Goal: Find specific page/section: Find specific page/section

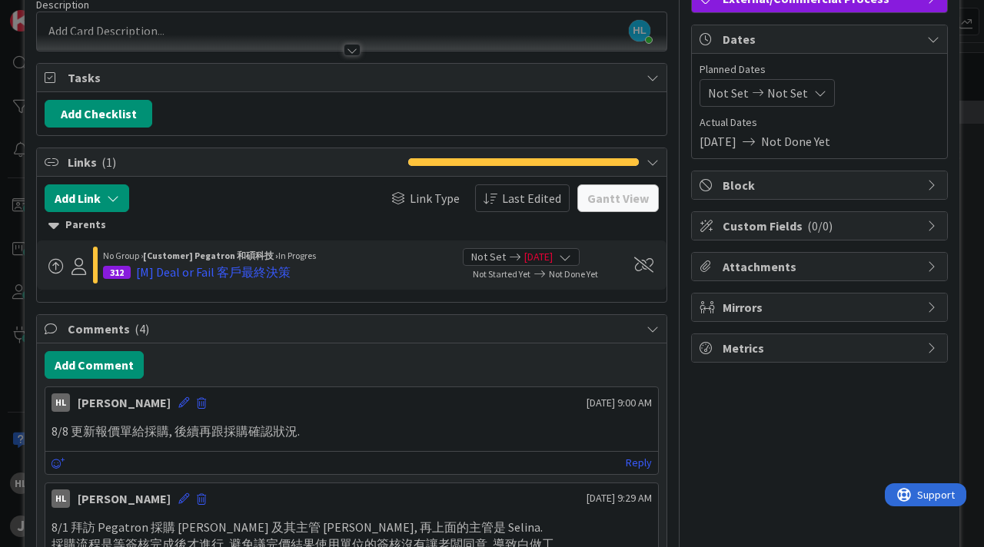
scroll to position [101, 0]
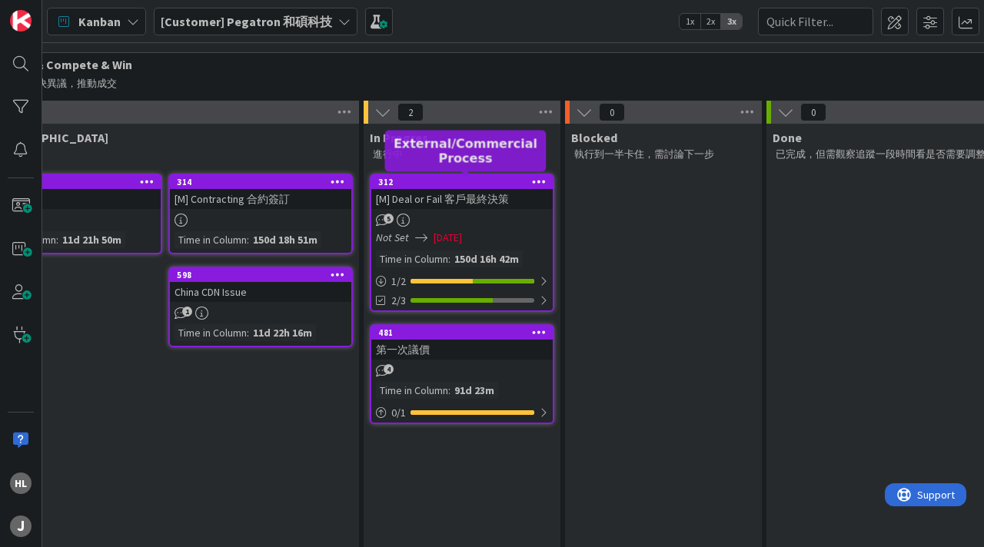
scroll to position [123, 366]
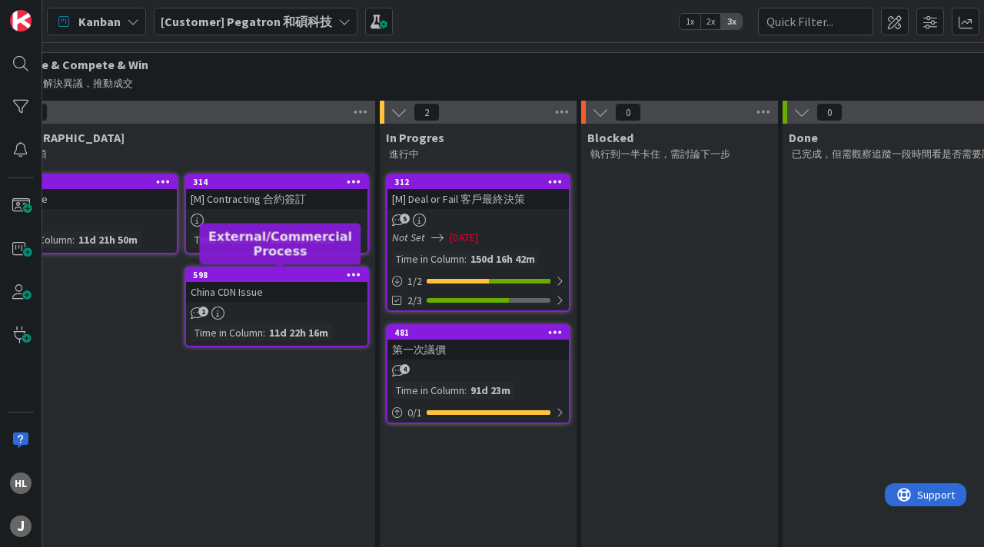
click at [264, 276] on div "598" at bounding box center [280, 275] width 174 height 11
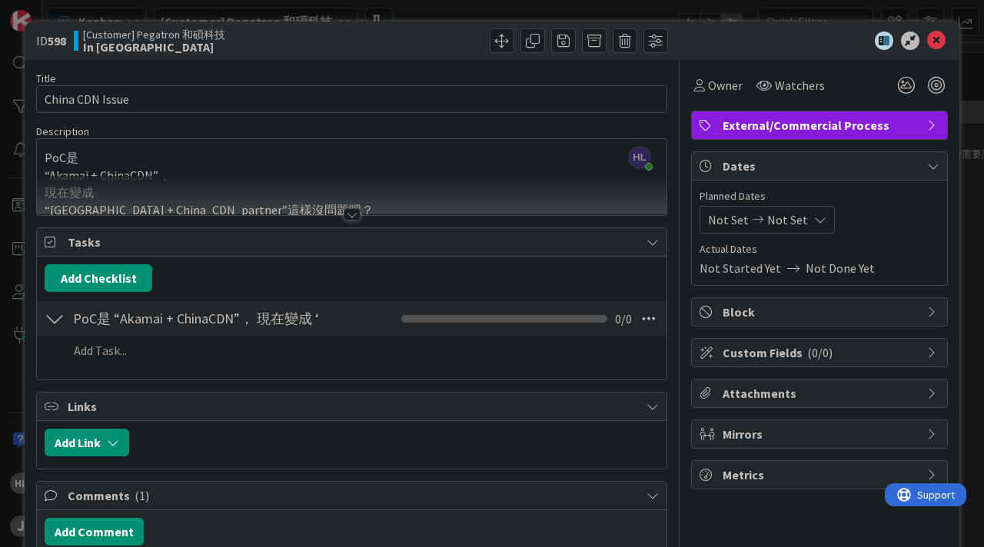
click at [348, 215] on div at bounding box center [352, 214] width 17 height 12
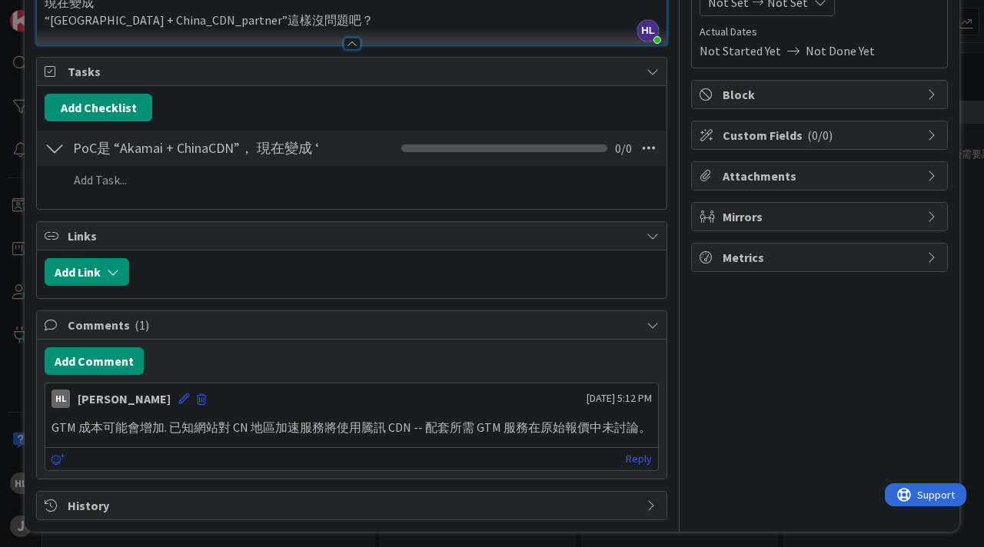
scroll to position [223, 0]
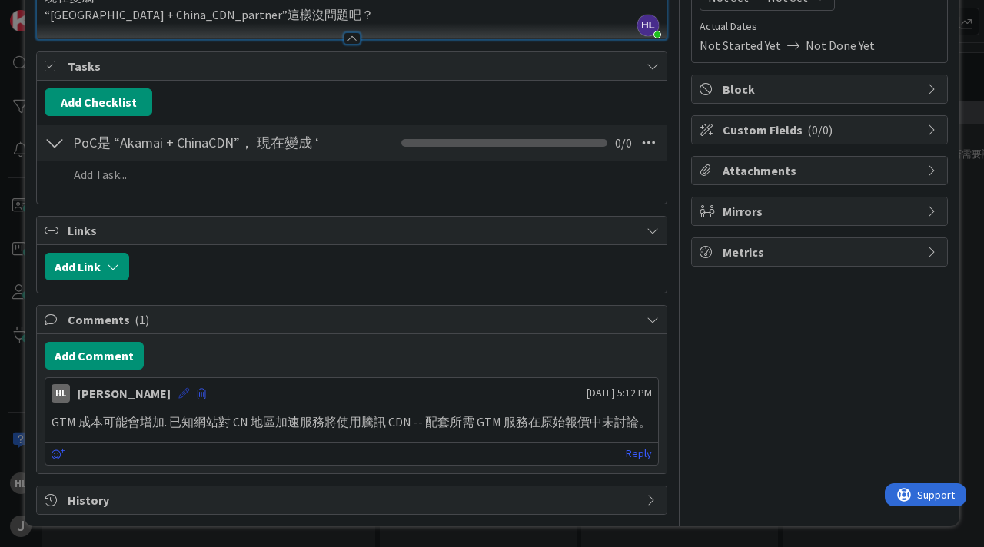
click at [178, 394] on icon at bounding box center [183, 393] width 11 height 11
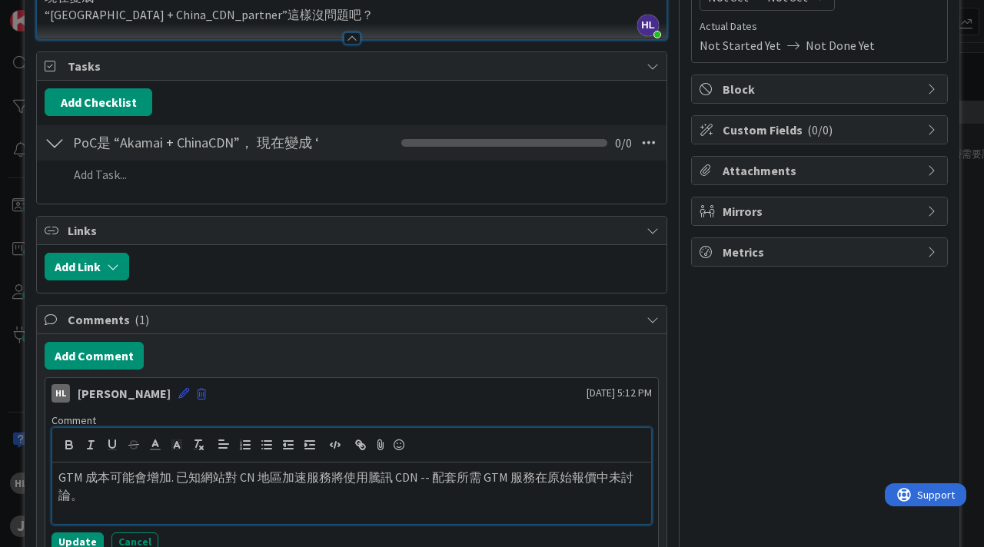
scroll to position [0, 0]
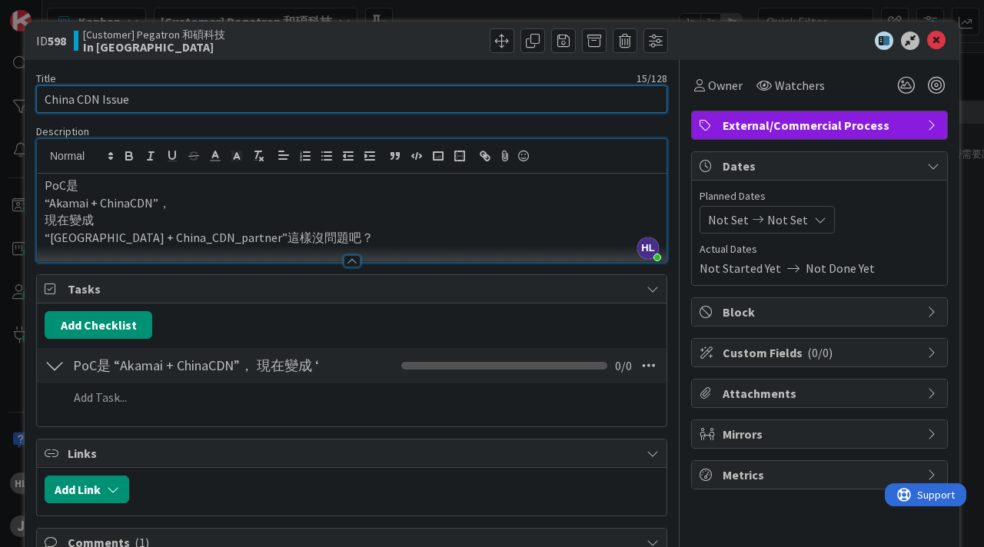
click at [43, 101] on input "China CDN Issue" at bounding box center [351, 99] width 631 height 28
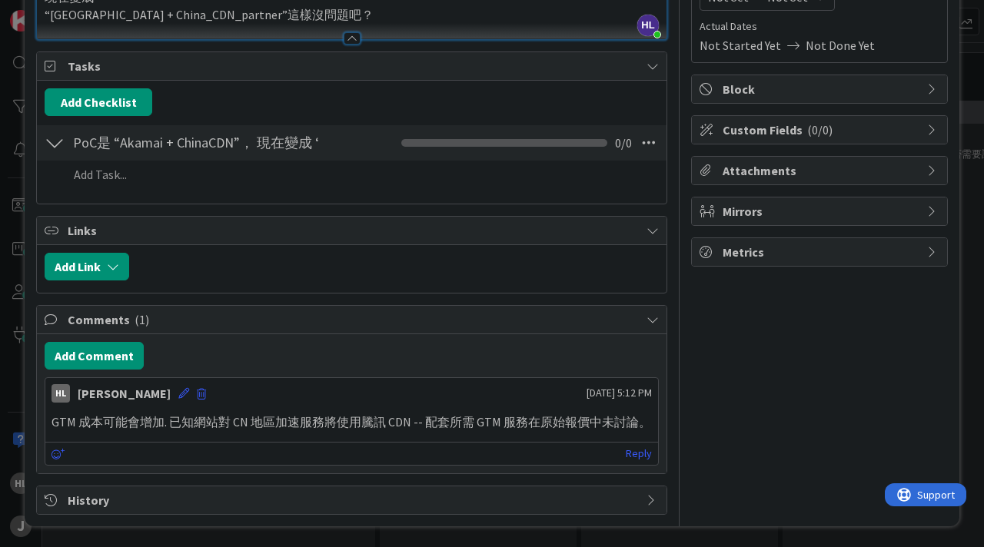
type input "解決 China CDN Issue"
click at [127, 427] on p "GTM 成本可能會增加. 已知網站對 CN 地區加速服務將使用騰訊 CDN -- 配套所需 GTM 服務在原始報價中未討論。" at bounding box center [351, 423] width 600 height 18
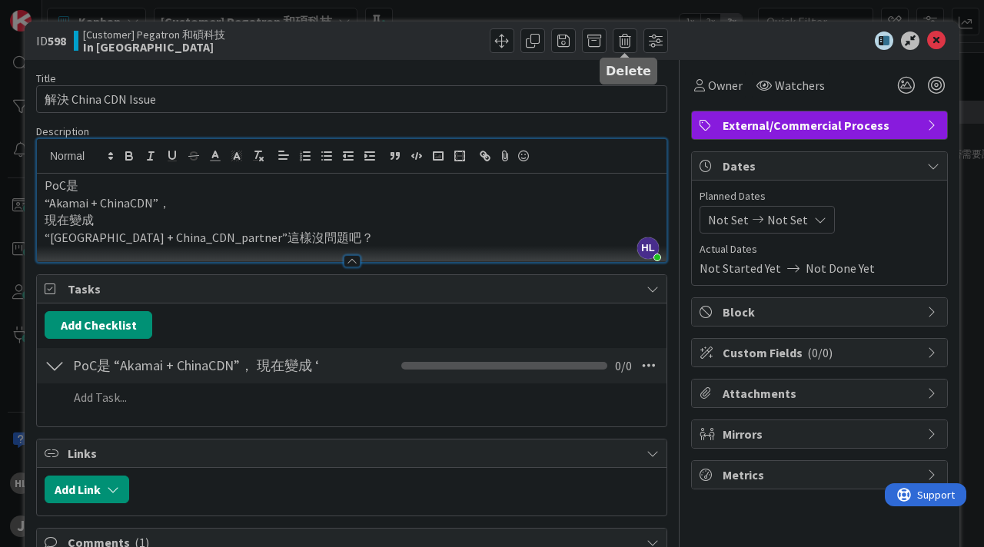
click at [935, 40] on icon at bounding box center [936, 41] width 18 height 18
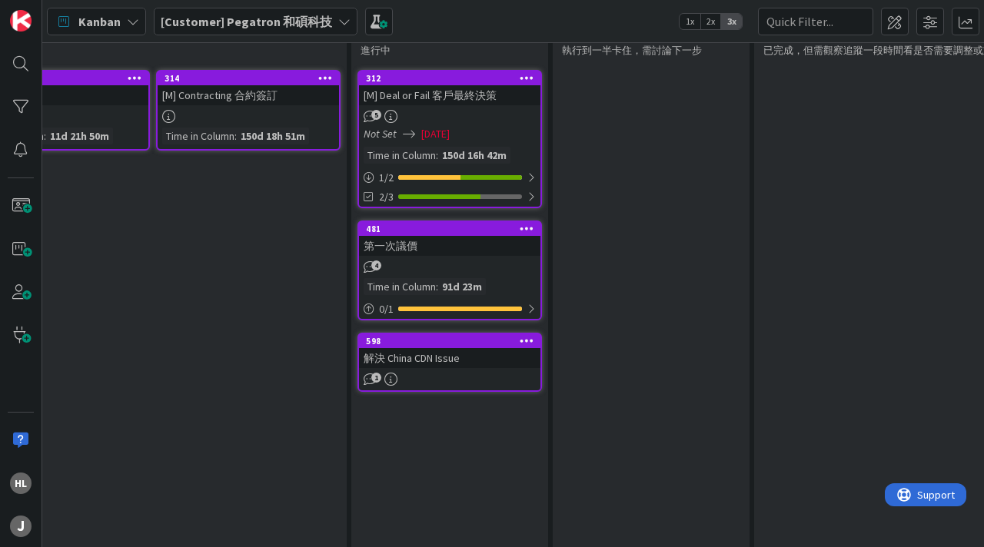
scroll to position [228, 395]
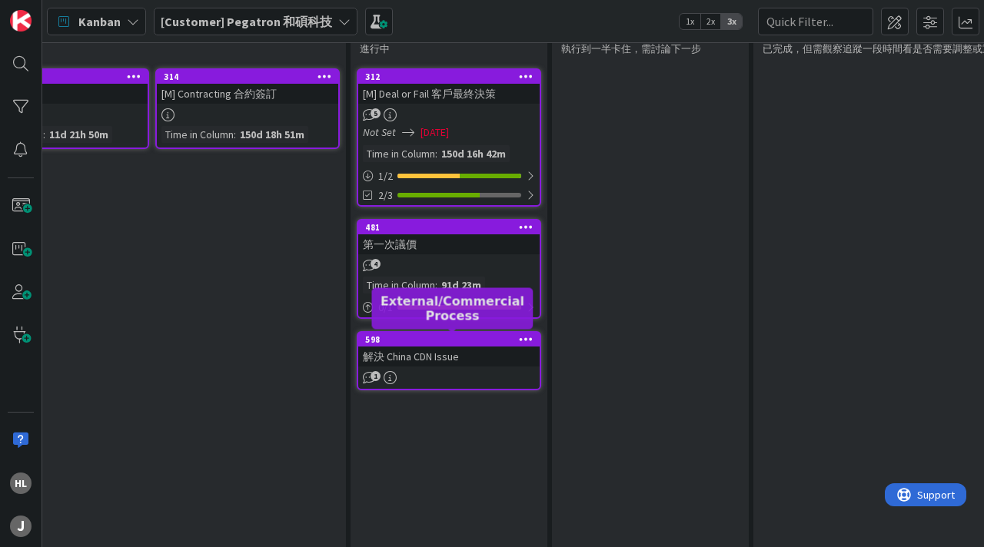
click at [439, 337] on div "598" at bounding box center [452, 339] width 174 height 11
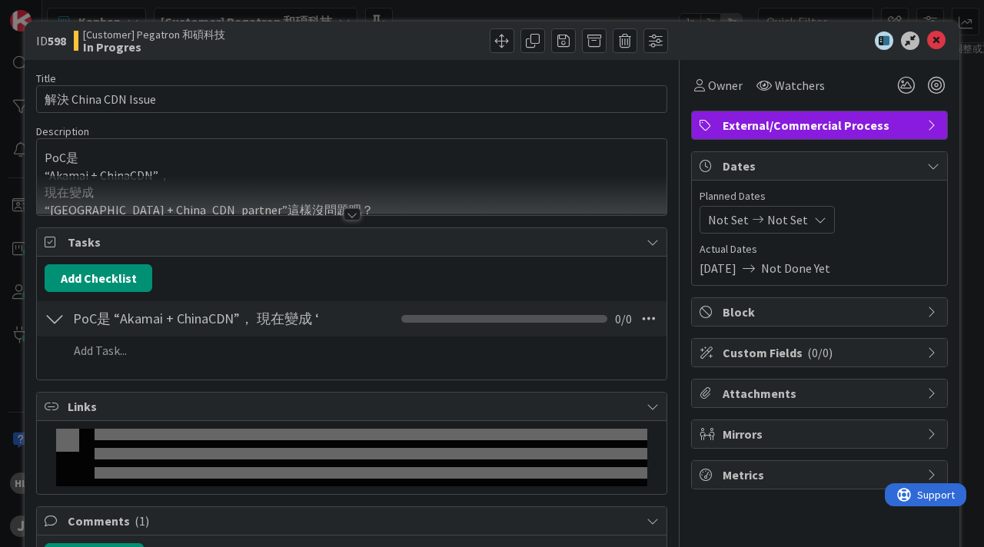
click at [942, 38] on icon at bounding box center [936, 41] width 18 height 18
